Goal: Task Accomplishment & Management: Use online tool/utility

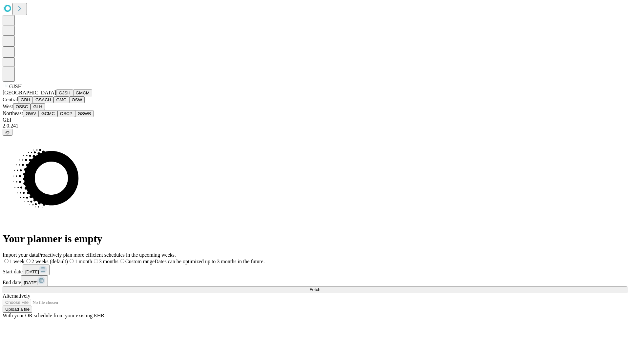
click at [56, 96] on button "GJSH" at bounding box center [64, 93] width 17 height 7
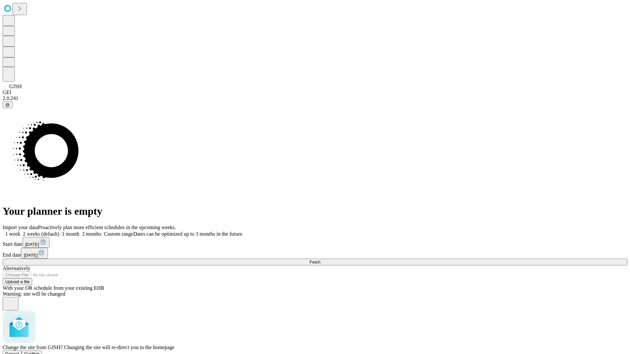
click at [40, 352] on span "Confirm" at bounding box center [31, 354] width 15 height 5
click at [20, 231] on label "1 week" at bounding box center [12, 234] width 18 height 6
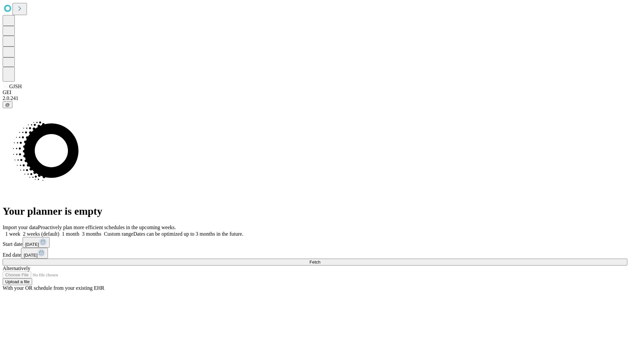
click at [320, 260] on span "Fetch" at bounding box center [314, 262] width 11 height 5
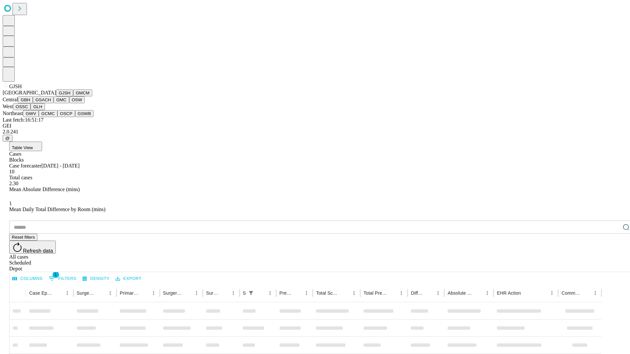
click at [73, 96] on button "GMCM" at bounding box center [82, 93] width 19 height 7
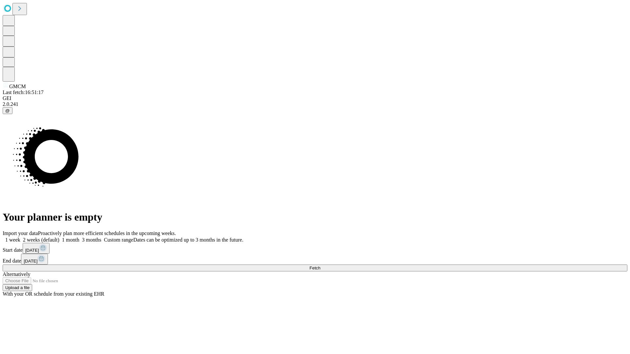
click at [20, 237] on label "1 week" at bounding box center [12, 240] width 18 height 6
click at [320, 266] on span "Fetch" at bounding box center [314, 268] width 11 height 5
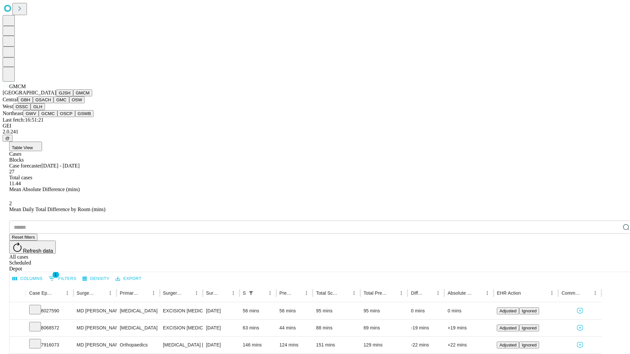
click at [33, 103] on button "GBH" at bounding box center [25, 99] width 15 height 7
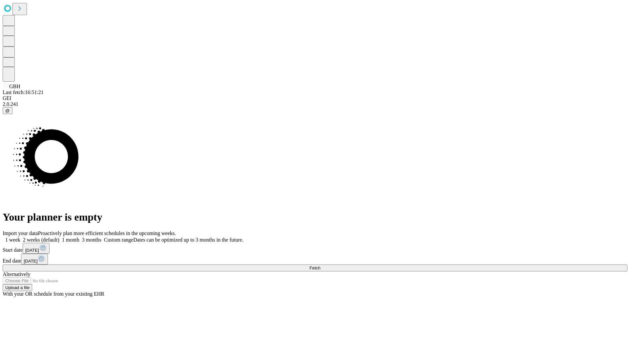
click at [20, 237] on label "1 week" at bounding box center [12, 240] width 18 height 6
click at [320, 266] on span "Fetch" at bounding box center [314, 268] width 11 height 5
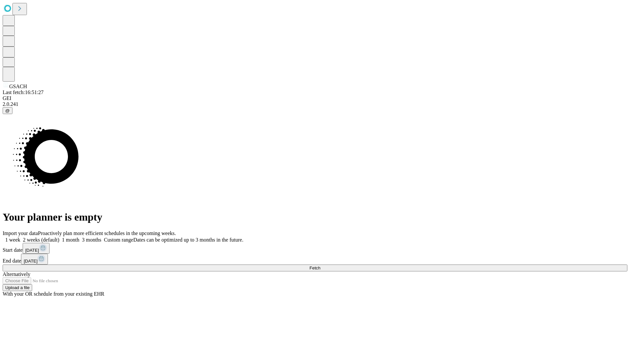
click at [20, 237] on label "1 week" at bounding box center [12, 240] width 18 height 6
click at [320, 266] on span "Fetch" at bounding box center [314, 268] width 11 height 5
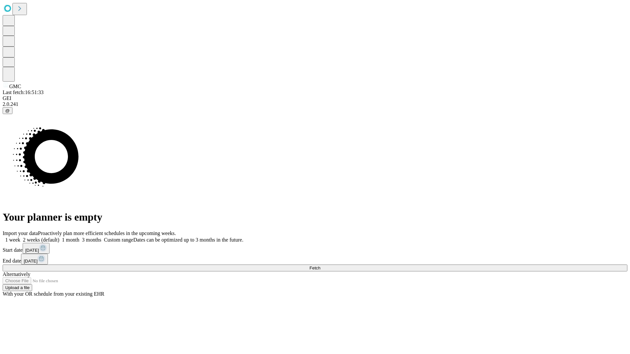
click at [20, 237] on label "1 week" at bounding box center [12, 240] width 18 height 6
click at [320, 266] on span "Fetch" at bounding box center [314, 268] width 11 height 5
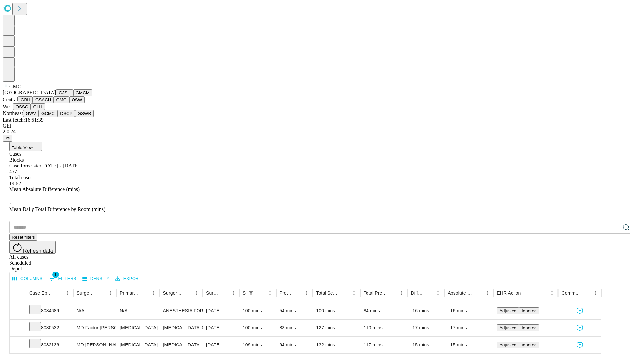
click at [69, 103] on button "OSW" at bounding box center [77, 99] width 16 height 7
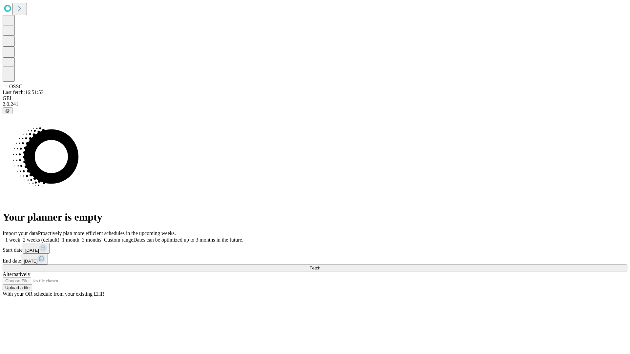
click at [20, 237] on label "1 week" at bounding box center [12, 240] width 18 height 6
click at [320, 266] on span "Fetch" at bounding box center [314, 268] width 11 height 5
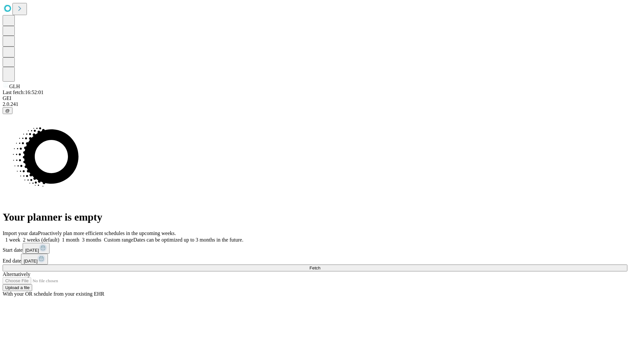
click at [20, 237] on label "1 week" at bounding box center [12, 240] width 18 height 6
click at [320, 266] on span "Fetch" at bounding box center [314, 268] width 11 height 5
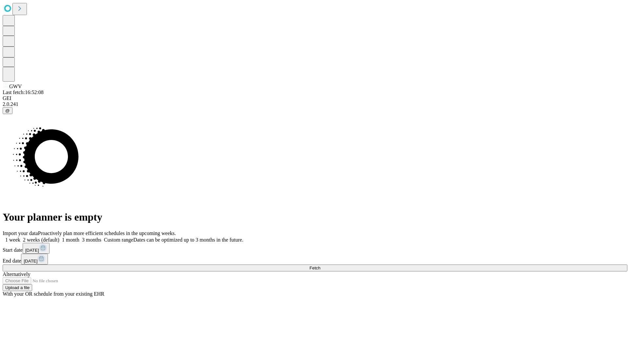
click at [20, 237] on label "1 week" at bounding box center [12, 240] width 18 height 6
click at [320, 266] on span "Fetch" at bounding box center [314, 268] width 11 height 5
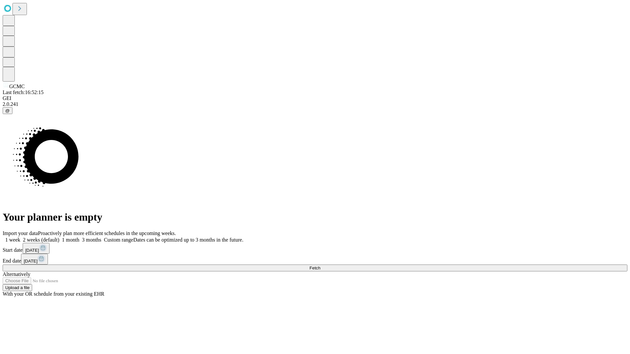
click at [20, 237] on label "1 week" at bounding box center [12, 240] width 18 height 6
click at [320, 266] on span "Fetch" at bounding box center [314, 268] width 11 height 5
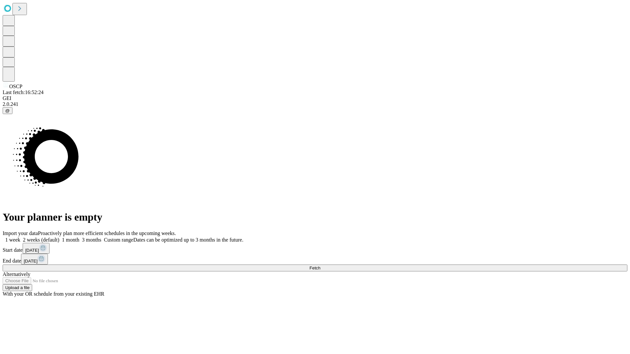
click at [20, 237] on label "1 week" at bounding box center [12, 240] width 18 height 6
click at [320, 266] on span "Fetch" at bounding box center [314, 268] width 11 height 5
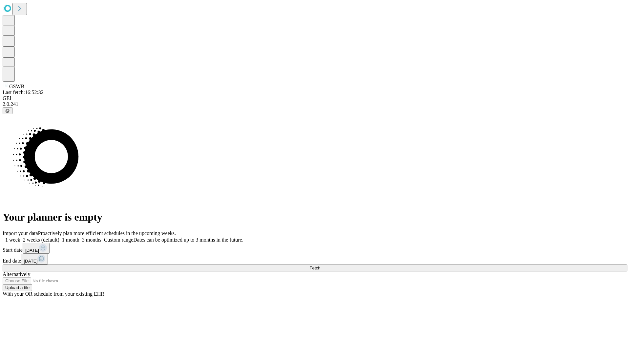
click at [20, 237] on label "1 week" at bounding box center [12, 240] width 18 height 6
click at [320, 266] on span "Fetch" at bounding box center [314, 268] width 11 height 5
